Goal: Task Accomplishment & Management: Use online tool/utility

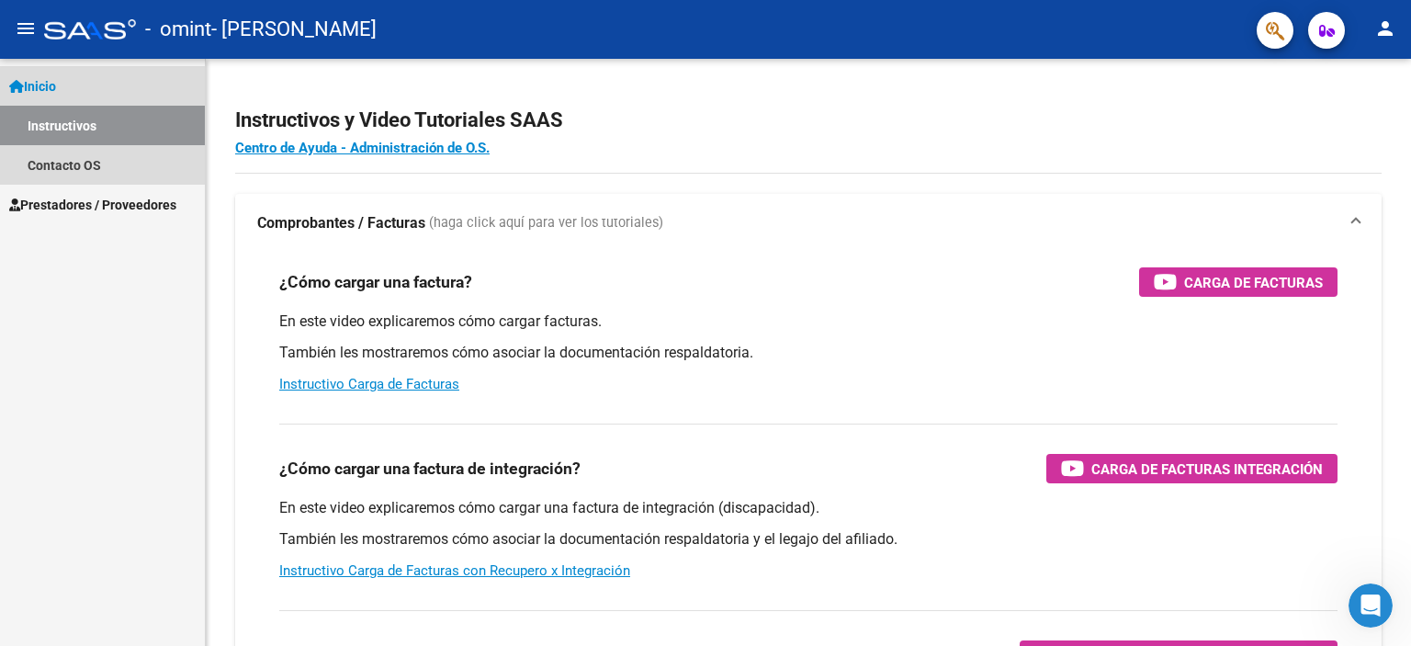
click at [73, 80] on link "Inicio" at bounding box center [102, 86] width 205 height 40
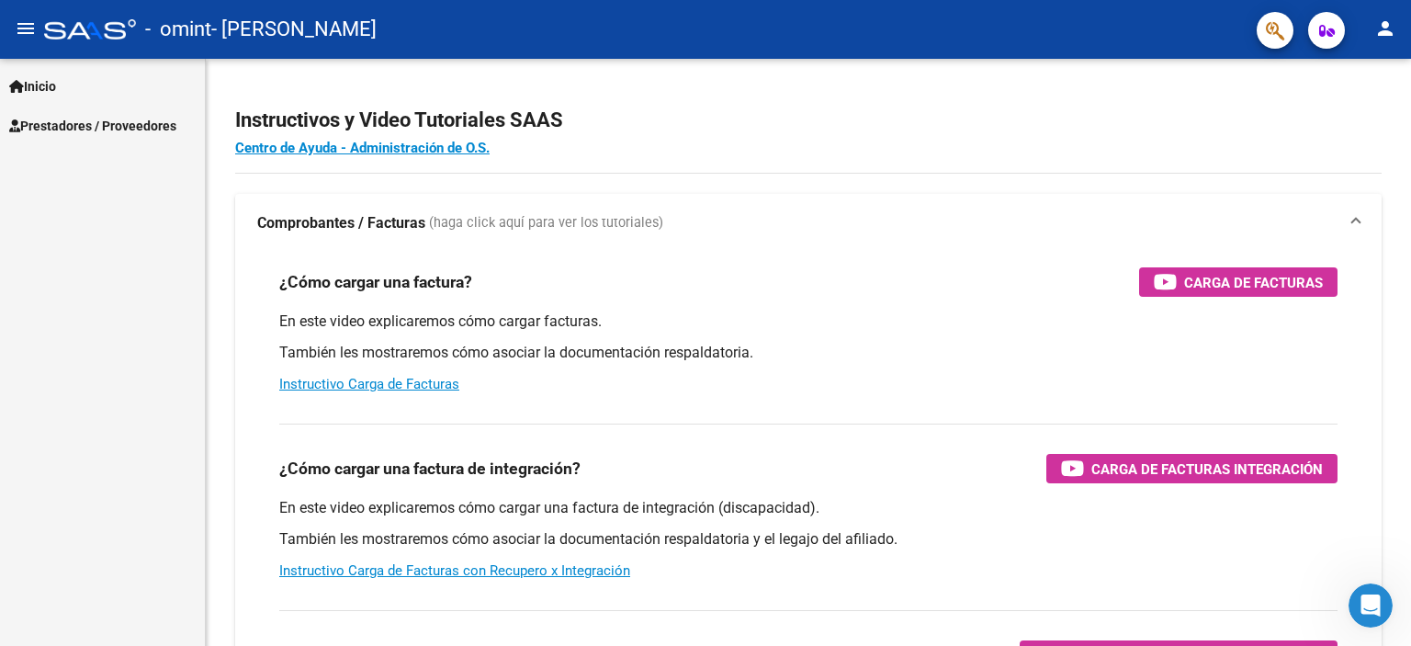
click at [121, 89] on link "Inicio" at bounding box center [102, 86] width 205 height 40
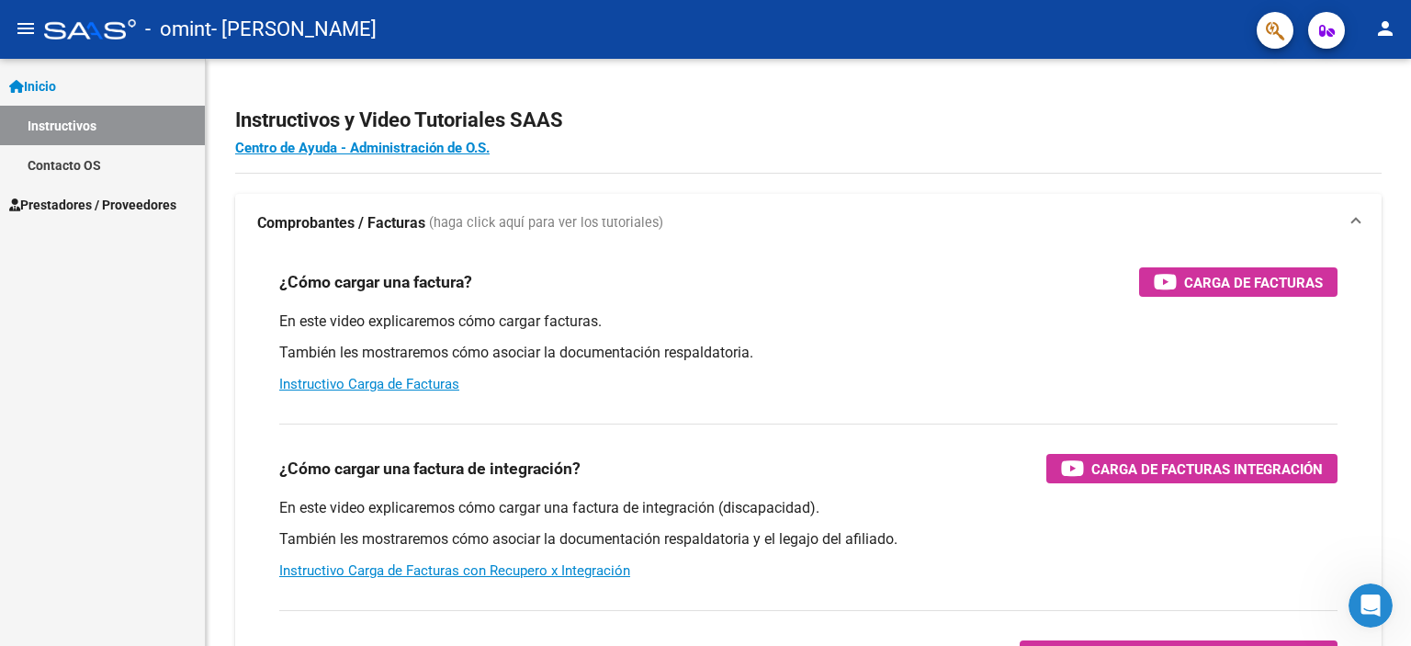
click at [100, 199] on span "Prestadores / Proveedores" at bounding box center [92, 205] width 167 height 20
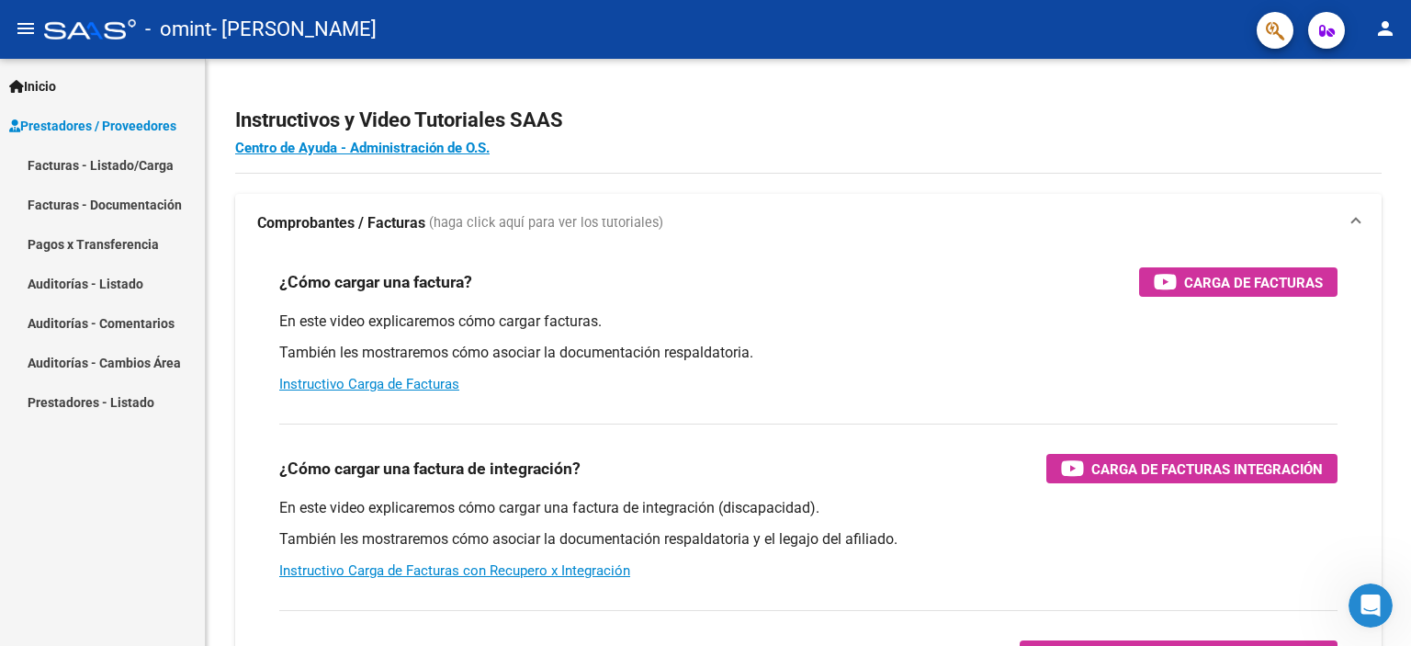
click at [138, 164] on link "Facturas - Listado/Carga" at bounding box center [102, 165] width 205 height 40
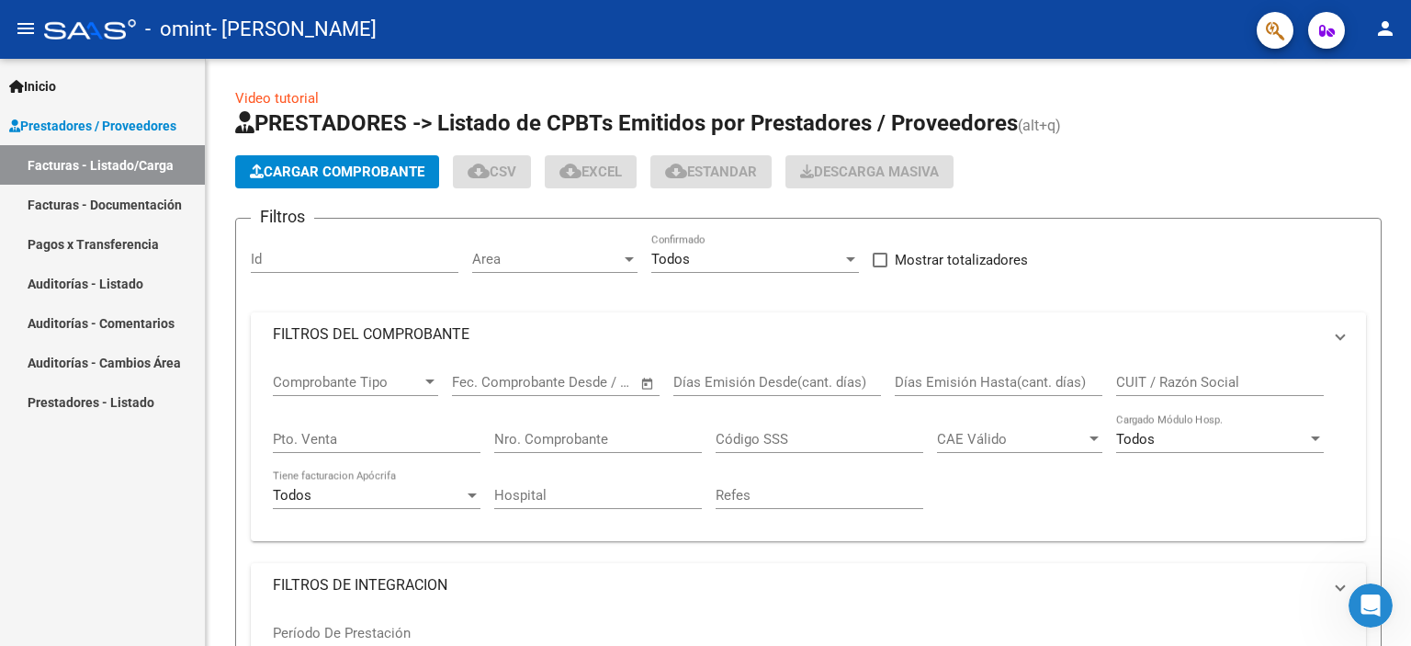
click at [114, 249] on link "Pagos x Transferencia" at bounding box center [102, 244] width 205 height 40
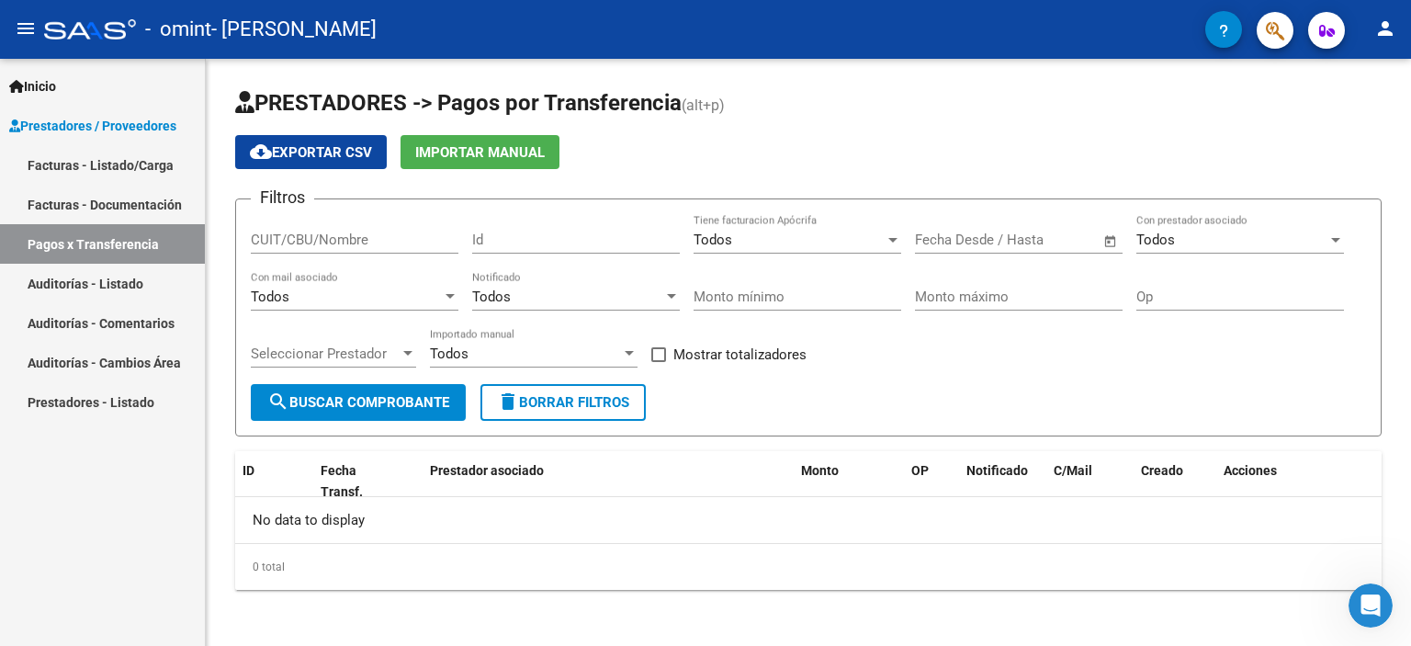
click at [136, 164] on link "Facturas - Listado/Carga" at bounding box center [102, 165] width 205 height 40
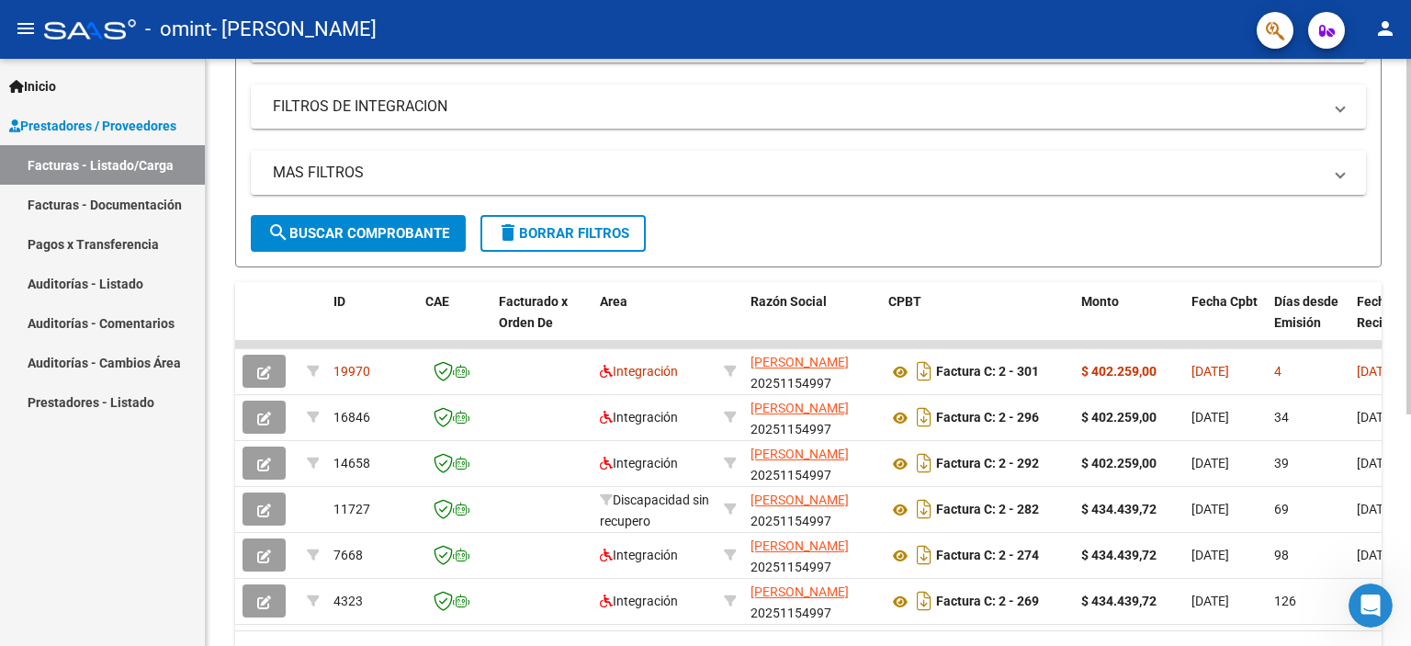
scroll to position [327, 0]
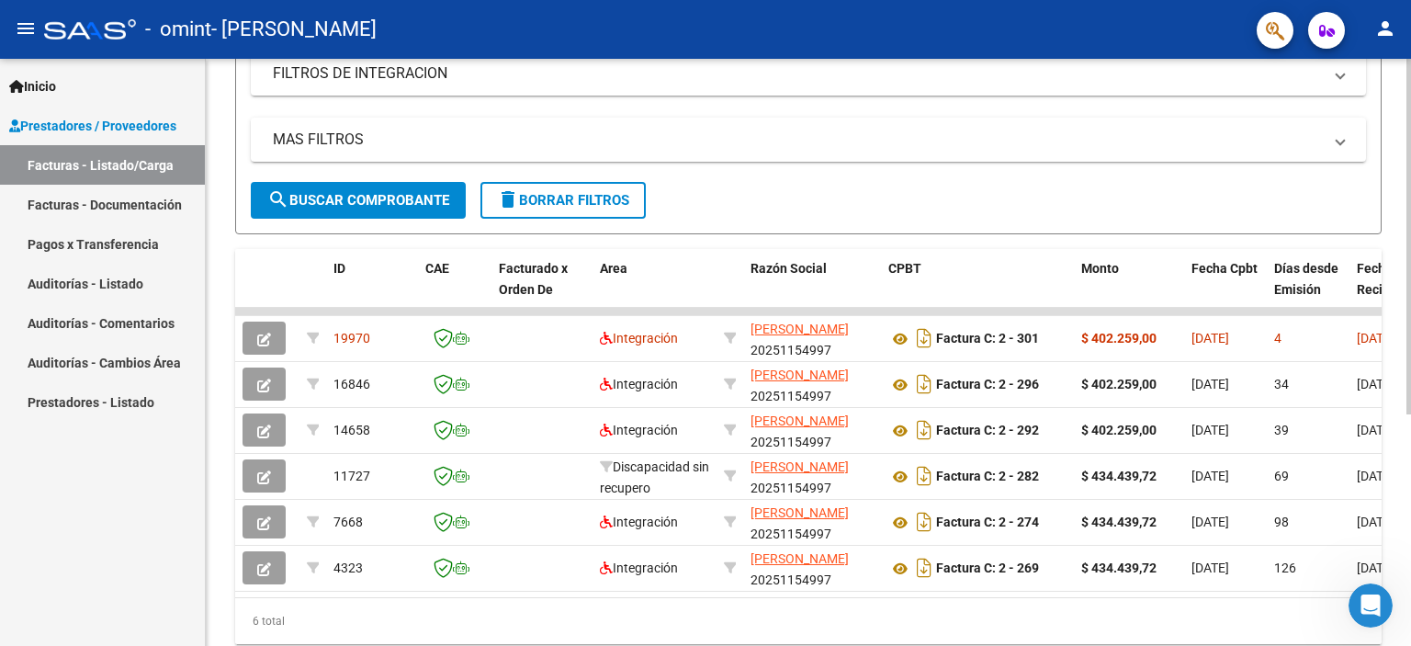
click at [1411, 414] on div at bounding box center [1409, 237] width 5 height 356
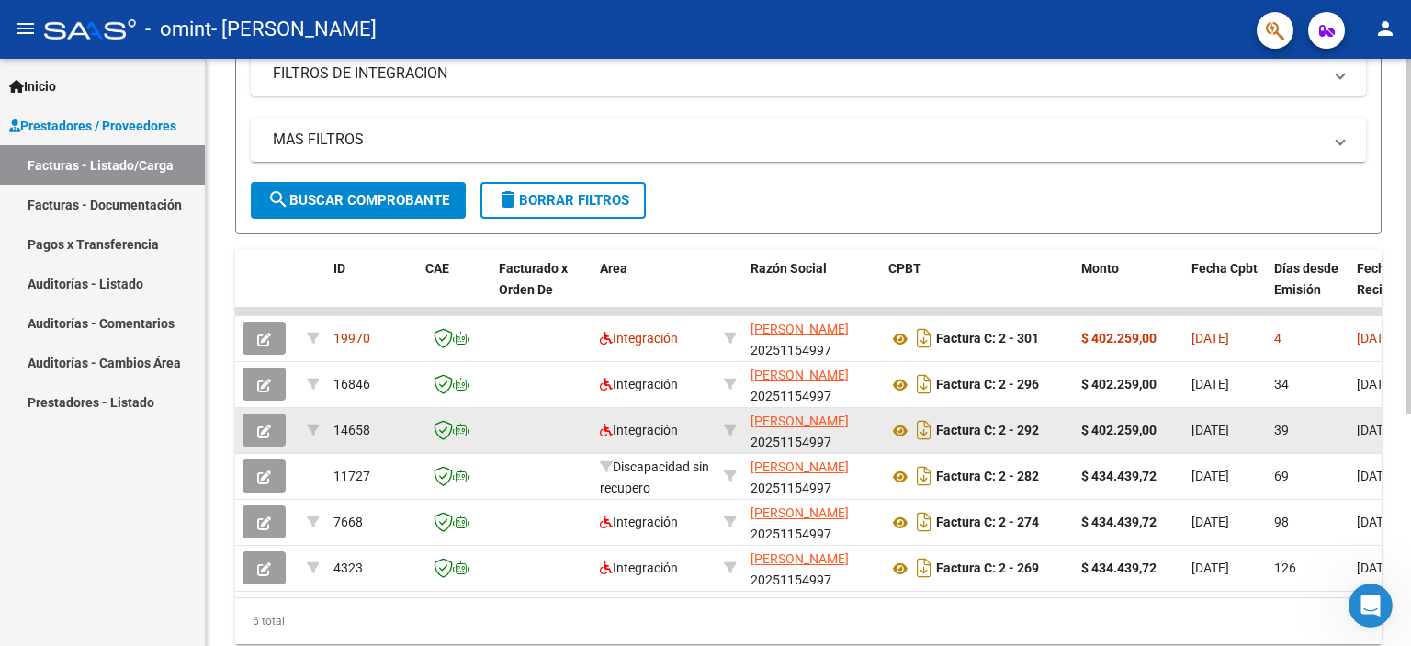
click at [268, 425] on icon "button" at bounding box center [264, 432] width 14 height 14
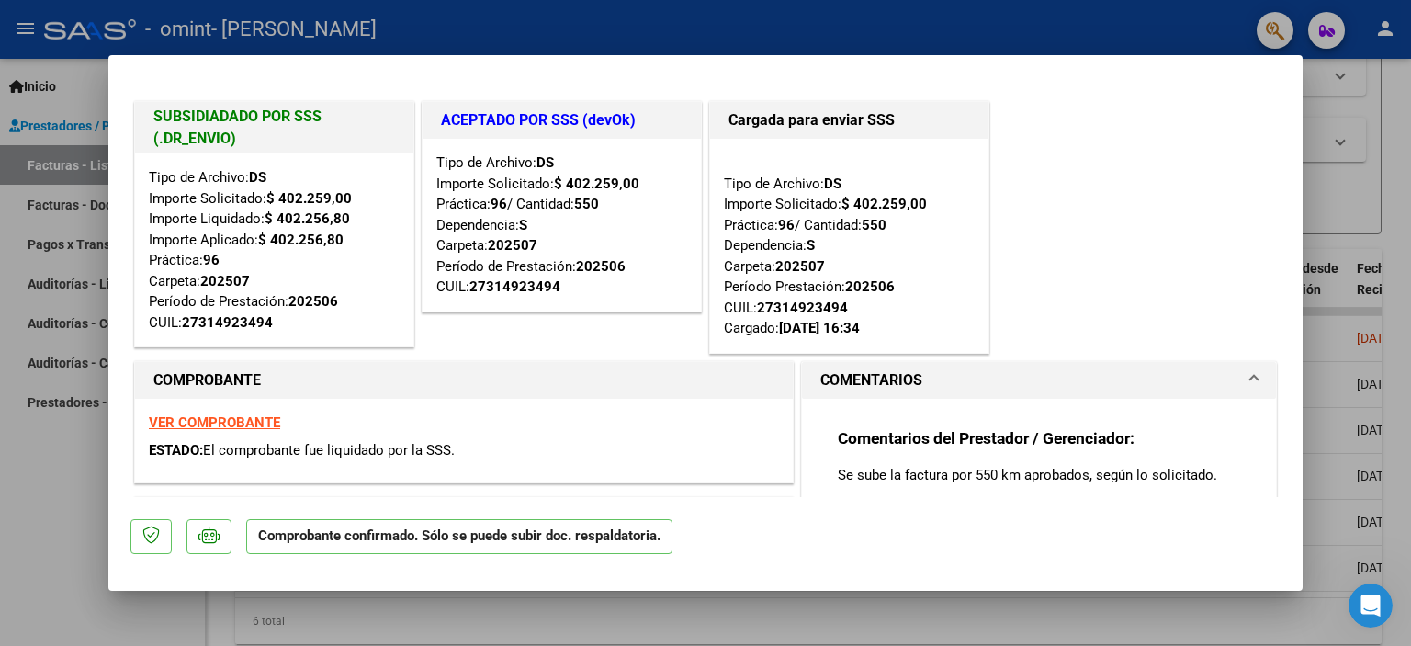
click at [1402, 164] on div at bounding box center [705, 323] width 1411 height 646
